Goal: Task Accomplishment & Management: Use online tool/utility

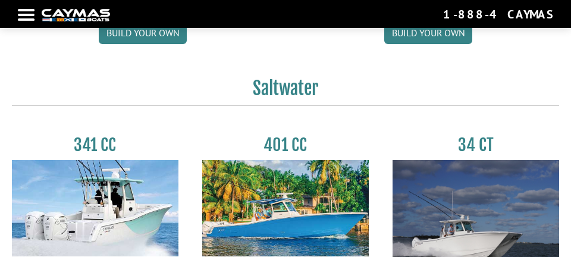
scroll to position [451, 0]
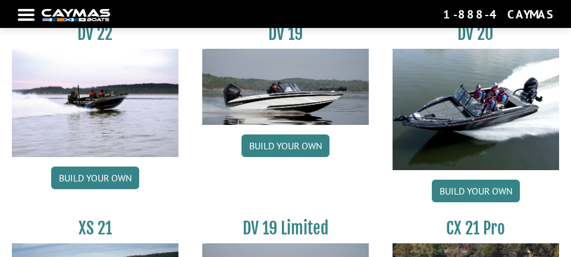
click at [504, 194] on link "Build your own" at bounding box center [476, 191] width 88 height 23
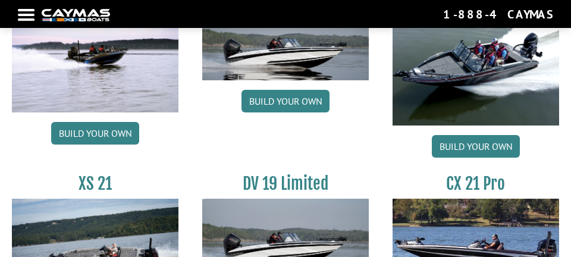
scroll to position [1625, 0]
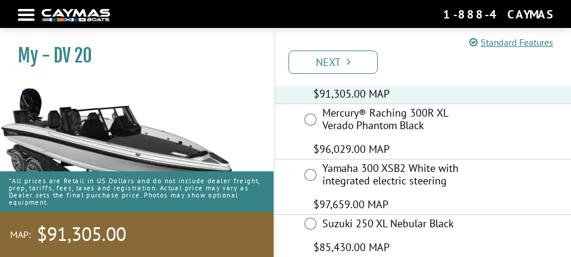
scroll to position [244, 0]
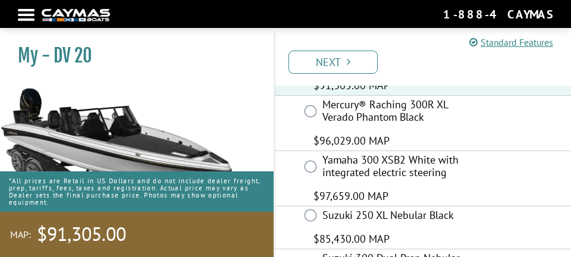
click at [368, 63] on link "Next" at bounding box center [332, 62] width 89 height 23
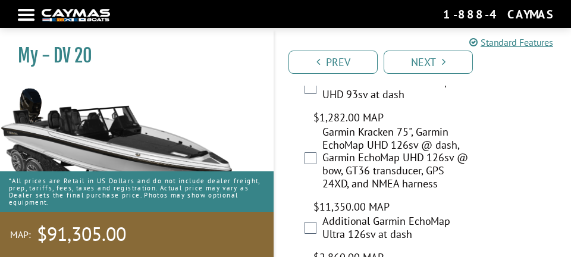
scroll to position [1133, 0]
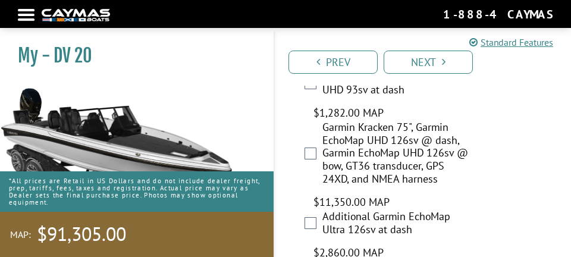
click at [324, 134] on label "Garmin Kracken 75", Garmin EchoMap UHD 126sv @ dash, Garmin EchoMap UHD 126sv @…" at bounding box center [396, 154] width 149 height 67
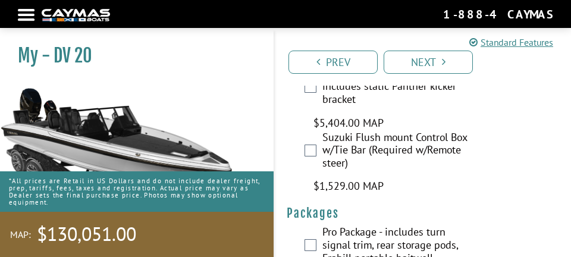
scroll to position [5030, 0]
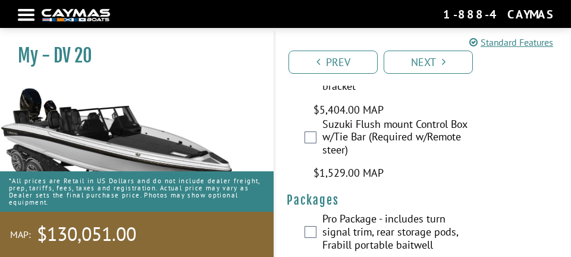
click at [454, 62] on link "Next" at bounding box center [428, 62] width 89 height 23
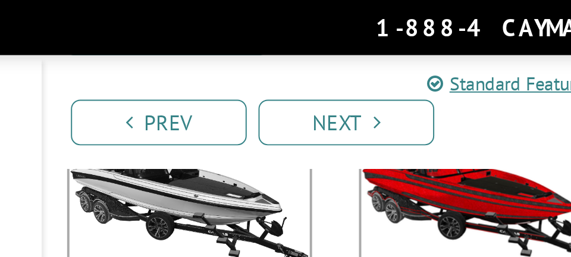
scroll to position [0, 0]
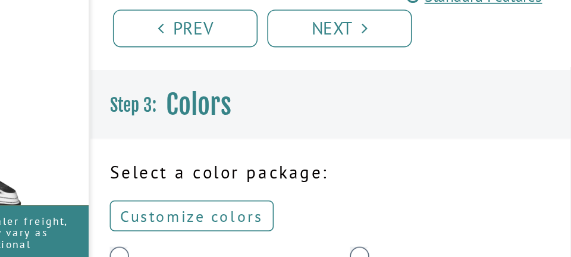
click at [365, 180] on link "Customize colors" at bounding box center [337, 177] width 101 height 19
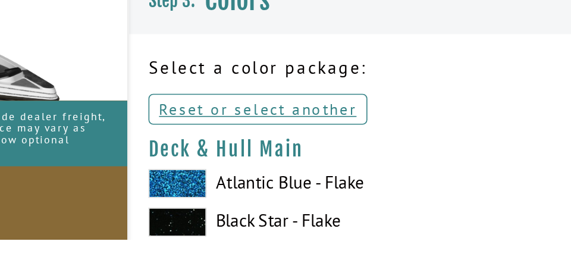
click at [299, 250] on span at bounding box center [305, 246] width 36 height 18
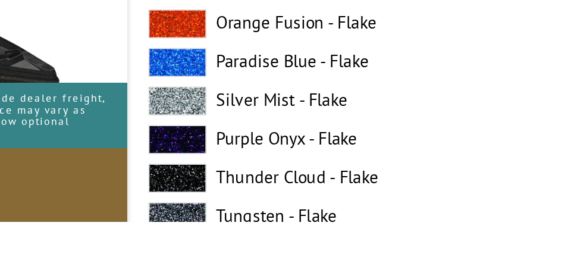
scroll to position [1062, 0]
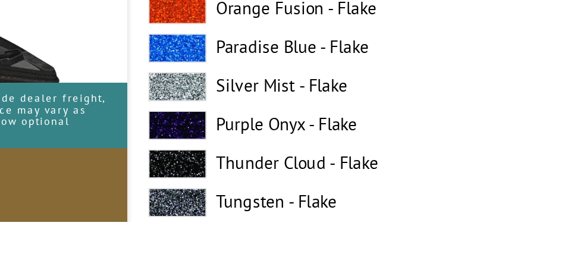
click at [297, 246] on span at bounding box center [305, 245] width 36 height 18
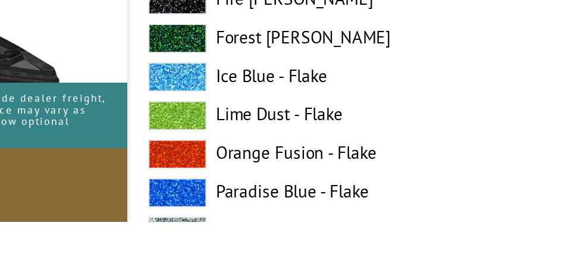
scroll to position [1710, 0]
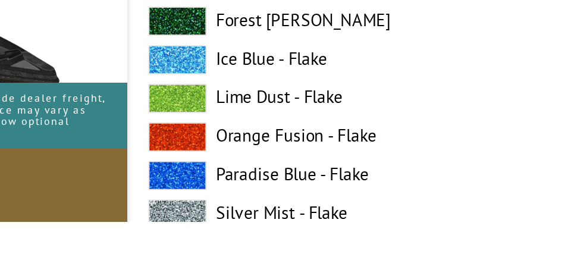
click at [299, 253] on span at bounding box center [305, 252] width 36 height 18
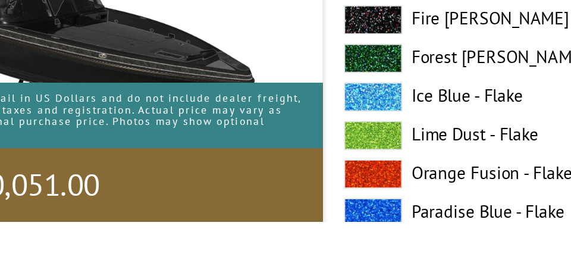
scroll to position [2177, 0]
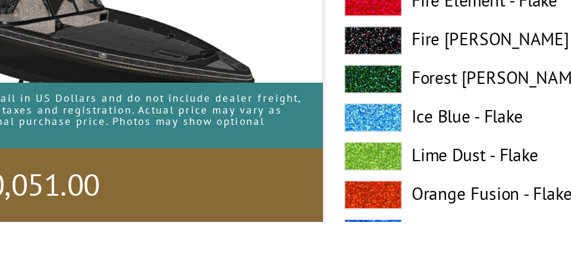
scroll to position [3170, 0]
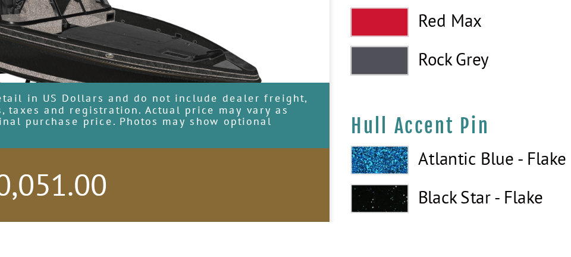
scroll to position [3679, 0]
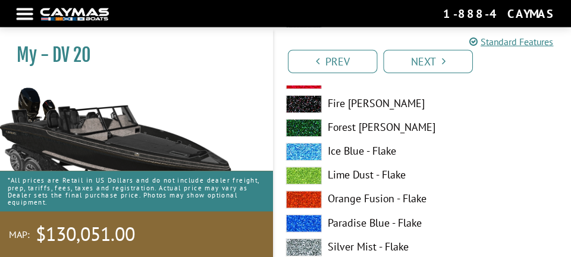
scroll to position [261, 0]
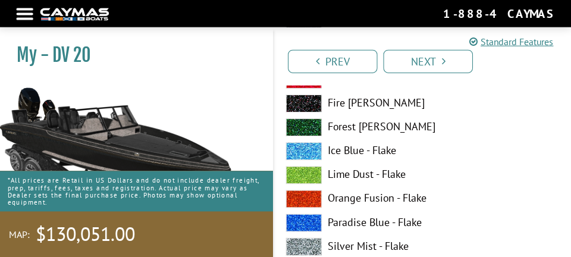
click at [322, 244] on span at bounding box center [305, 247] width 36 height 18
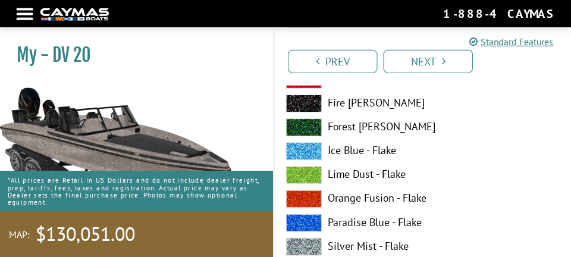
click at [323, 249] on label "Silver Mist - Flake" at bounding box center [423, 247] width 272 height 18
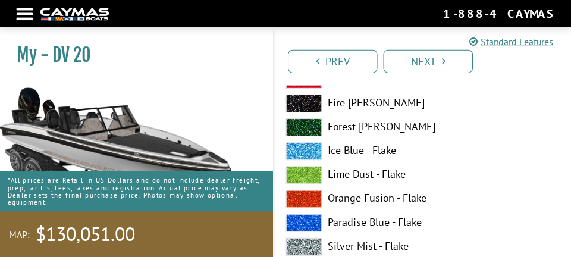
click at [366, 247] on label "Silver Mist - Flake" at bounding box center [423, 247] width 272 height 18
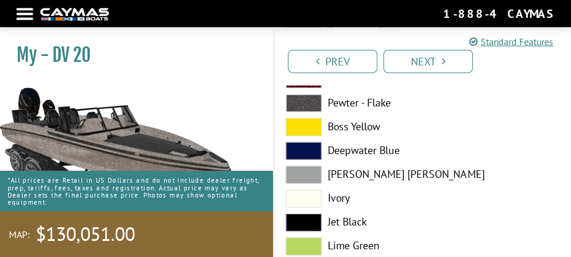
scroll to position [548, 0]
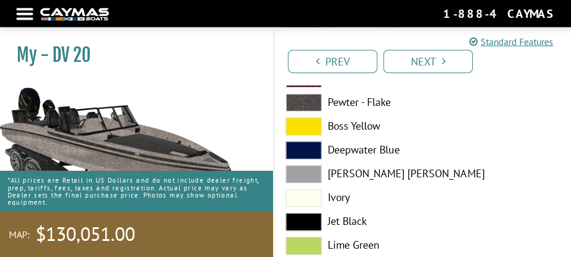
click at [318, 178] on span at bounding box center [305, 174] width 36 height 18
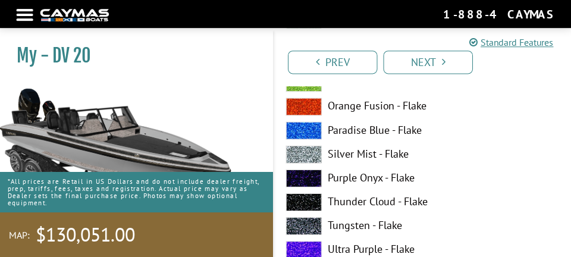
scroll to position [353, 0]
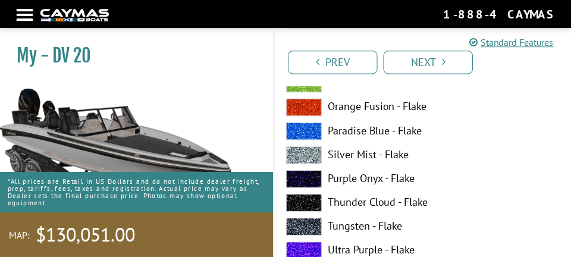
click at [382, 150] on label "Silver Mist - Flake" at bounding box center [423, 155] width 272 height 18
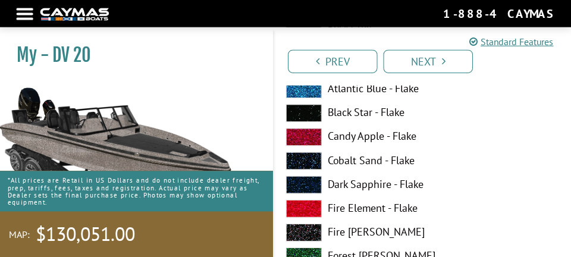
scroll to position [864, 0]
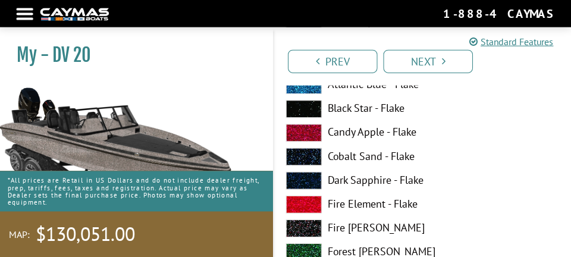
click at [328, 127] on label "Candy Apple - Flake" at bounding box center [423, 133] width 272 height 18
click at [313, 117] on span at bounding box center [305, 110] width 36 height 18
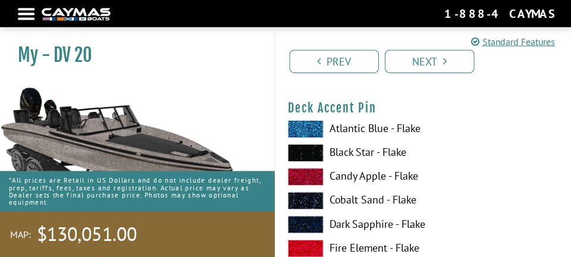
scroll to position [1554, 0]
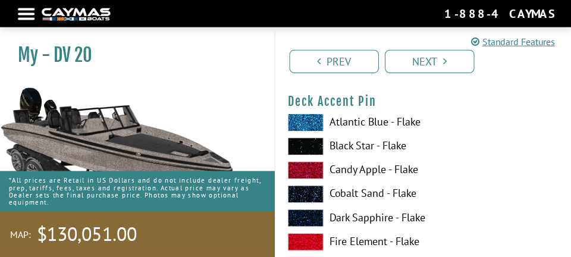
click at [307, 169] on span at bounding box center [305, 171] width 36 height 18
click at [326, 152] on label "Black Star - Flake" at bounding box center [423, 147] width 272 height 18
click at [313, 168] on span at bounding box center [305, 171] width 36 height 18
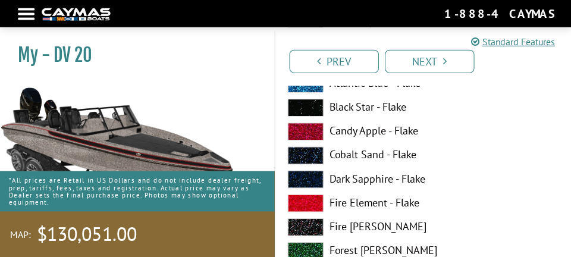
scroll to position [1593, 0]
click at [316, 226] on span at bounding box center [305, 227] width 36 height 18
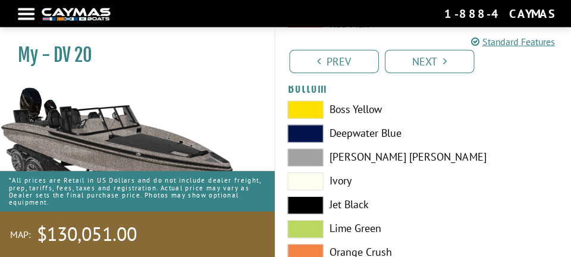
scroll to position [2785, 0]
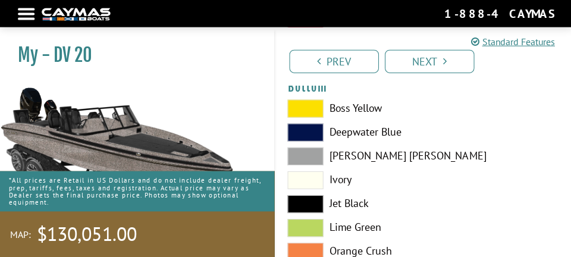
click at [353, 203] on label "Jet Black" at bounding box center [423, 204] width 272 height 18
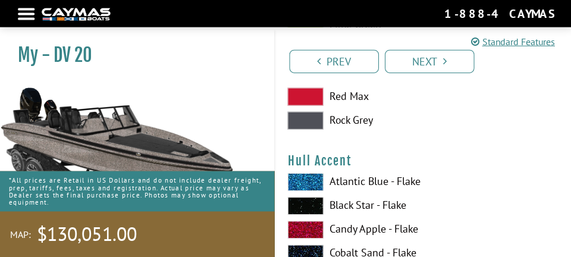
scroll to position [2987, 0]
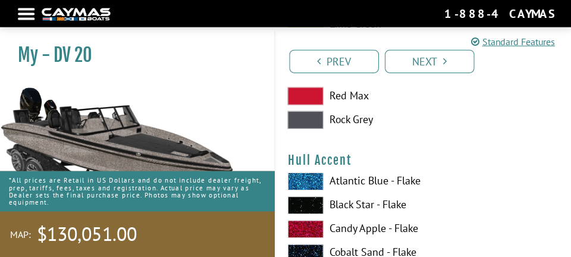
click at [318, 188] on span at bounding box center [305, 182] width 36 height 18
click at [318, 181] on span at bounding box center [305, 182] width 36 height 18
click at [396, 206] on label "Black Star - Flake" at bounding box center [423, 206] width 272 height 18
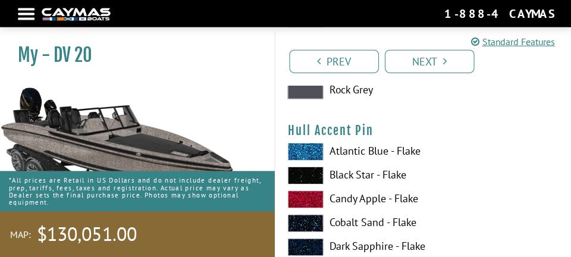
scroll to position [3746, 0]
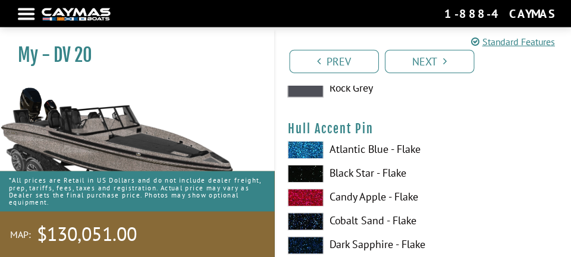
click at [407, 194] on label "Candy Apple - Flake" at bounding box center [423, 198] width 272 height 18
click at [411, 198] on label "Candy Apple - Flake" at bounding box center [423, 198] width 272 height 18
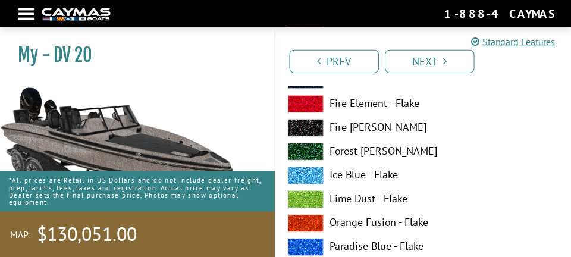
scroll to position [3912, 0]
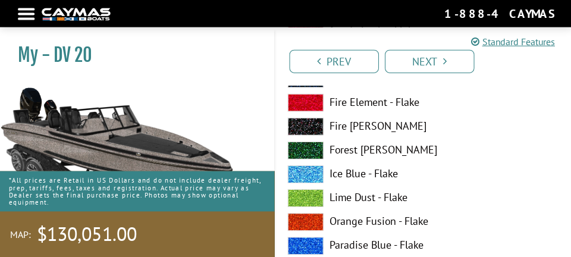
click at [406, 222] on label "Orange Fusion - Flake" at bounding box center [423, 222] width 272 height 18
click at [416, 224] on label "Orange Fusion - Flake" at bounding box center [423, 222] width 272 height 18
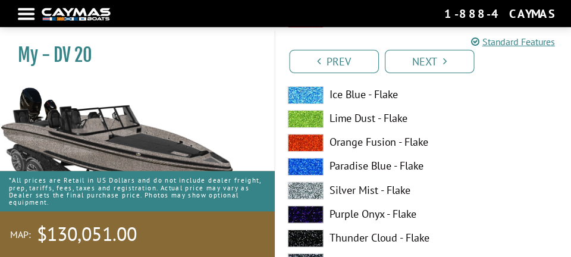
scroll to position [3992, 0]
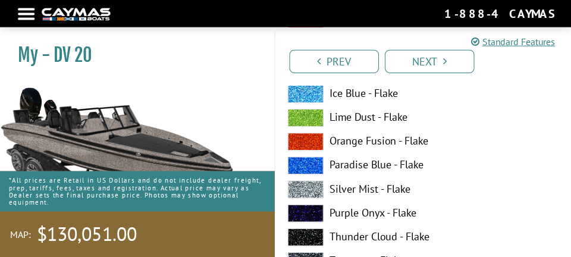
click at [403, 256] on label "Tungsten - Flake" at bounding box center [423, 261] width 272 height 18
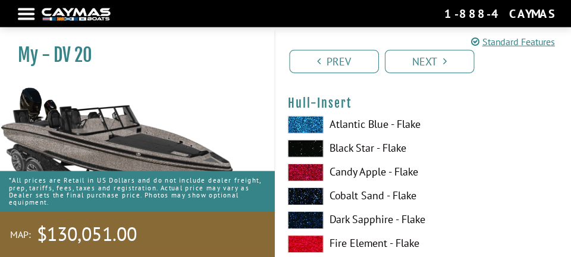
scroll to position [4270, 0]
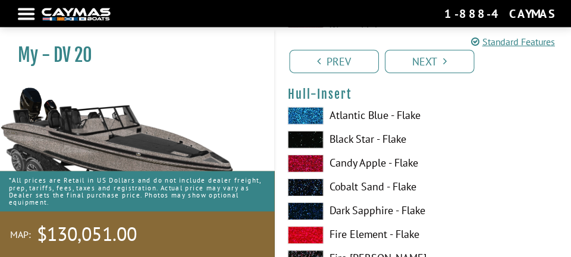
click at [393, 164] on label "Candy Apple - Flake" at bounding box center [423, 164] width 272 height 18
click at [400, 164] on label "Candy Apple - Flake" at bounding box center [423, 164] width 272 height 18
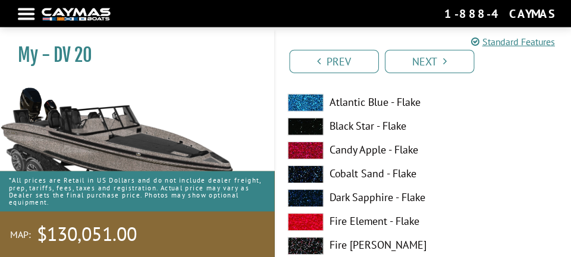
scroll to position [4283, 0]
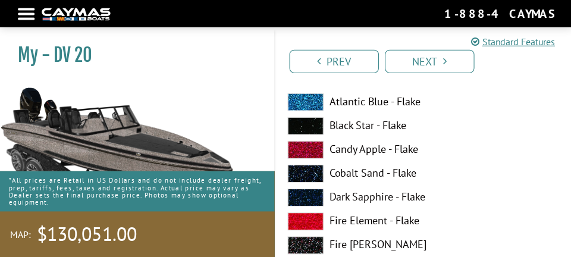
click at [391, 128] on label "Black Star - Flake" at bounding box center [423, 127] width 272 height 18
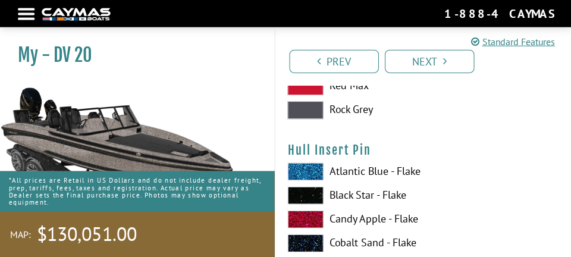
scroll to position [4960, 0]
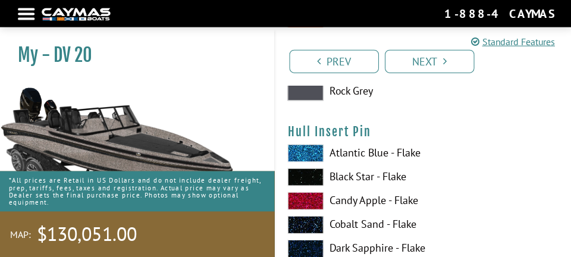
click at [400, 197] on label "Candy Apple - Flake" at bounding box center [423, 201] width 272 height 18
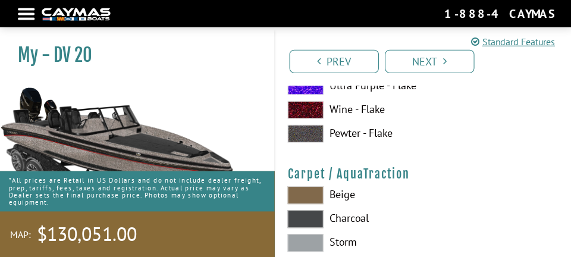
scroll to position [5409, 0]
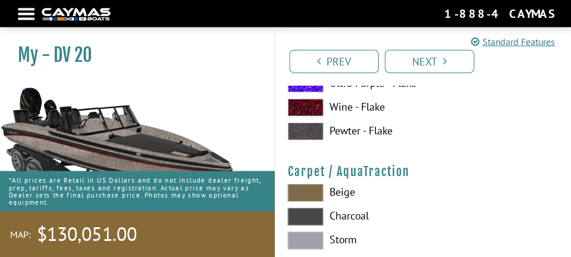
click at [360, 221] on label "Charcoal" at bounding box center [423, 217] width 272 height 18
click at [357, 245] on label "Storm" at bounding box center [423, 241] width 272 height 18
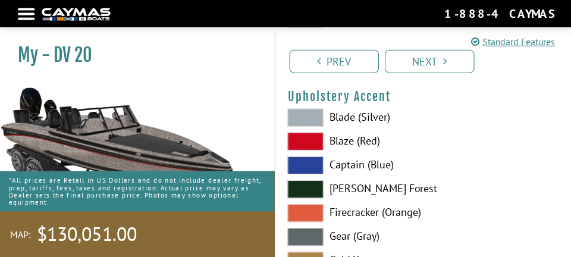
scroll to position [5594, 0]
click at [362, 237] on label "Gear (Gray)" at bounding box center [423, 237] width 272 height 18
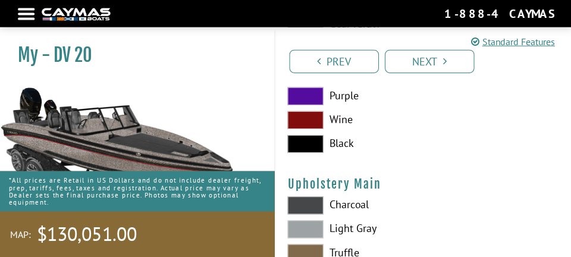
scroll to position [5808, 0]
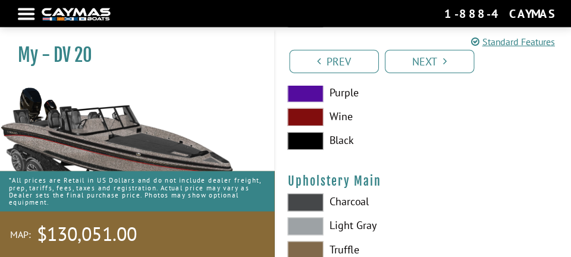
click at [366, 227] on label "Light Gray" at bounding box center [423, 227] width 272 height 18
click at [363, 206] on label "Charcoal" at bounding box center [423, 203] width 272 height 18
click at [369, 228] on label "Light Gray" at bounding box center [423, 227] width 272 height 18
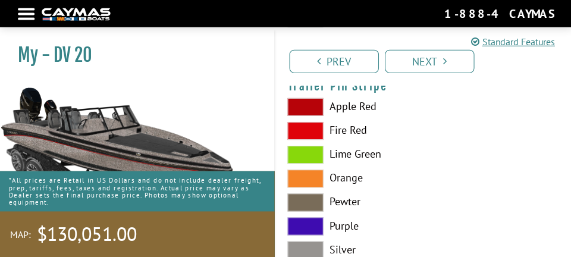
scroll to position [6012, 0]
click at [347, 250] on label "Silver" at bounding box center [423, 250] width 272 height 18
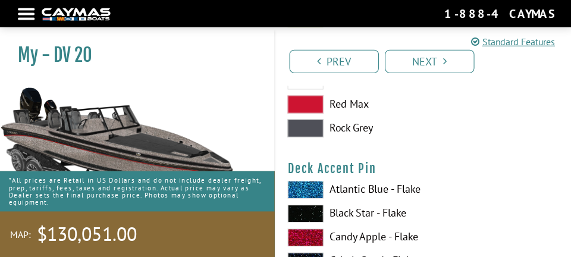
scroll to position [1489, 0]
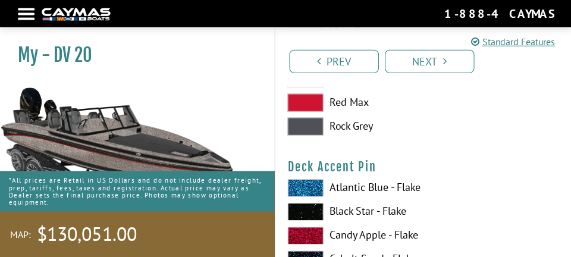
click at [400, 237] on label "Candy Apple - Flake" at bounding box center [423, 236] width 272 height 18
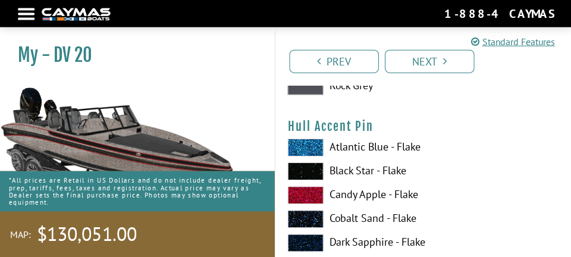
scroll to position [3753, 0]
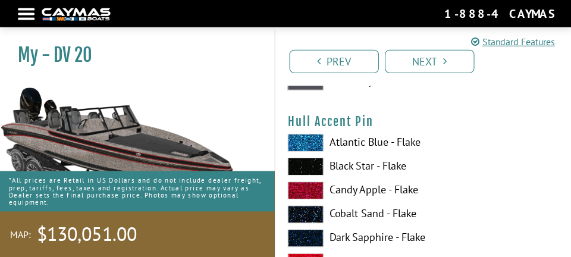
click at [400, 193] on label "Candy Apple - Flake" at bounding box center [423, 191] width 272 height 18
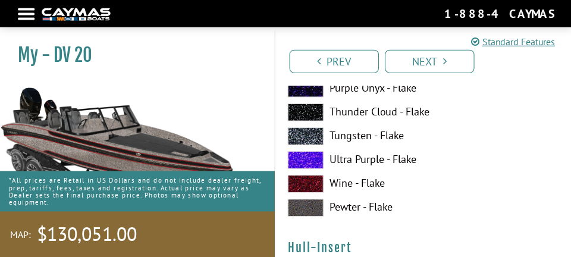
scroll to position [4119, 0]
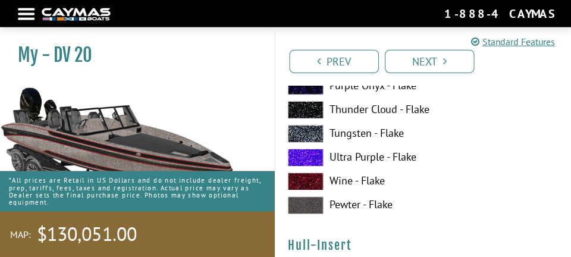
click at [455, 67] on link "Next" at bounding box center [428, 62] width 89 height 23
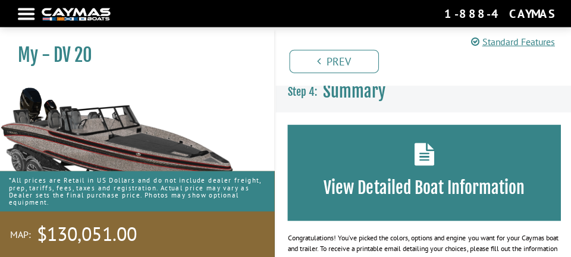
scroll to position [0, 0]
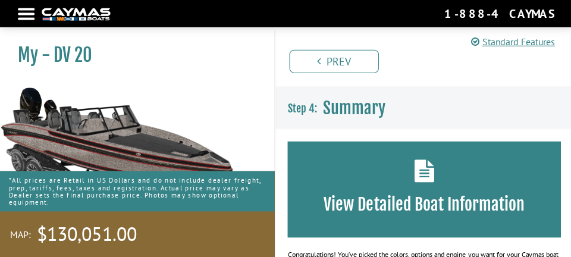
click at [490, 205] on h3 "View Detailed Boat Information" at bounding box center [422, 204] width 237 height 21
click at [464, 102] on h3 "Summary" at bounding box center [423, 108] width 296 height 43
click at [397, 211] on h3 "View Detailed Boat Information" at bounding box center [422, 204] width 237 height 21
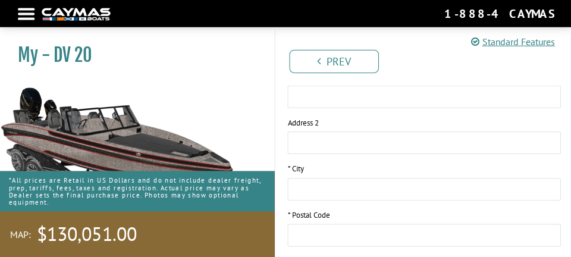
scroll to position [553, 0]
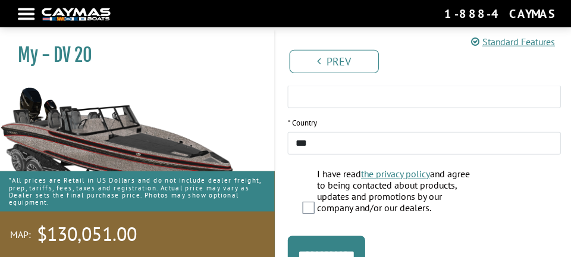
click at [364, 256] on input "**********" at bounding box center [325, 255] width 77 height 38
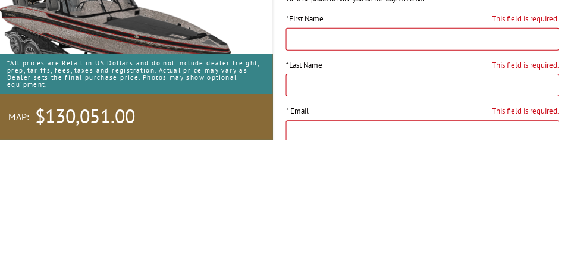
scroll to position [171, 0]
